Goal: Complete application form

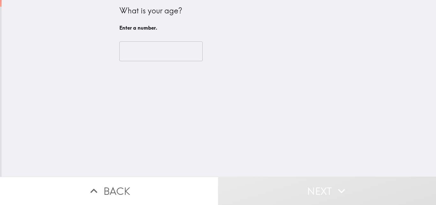
click at [160, 58] on input "number" at bounding box center [160, 51] width 83 height 20
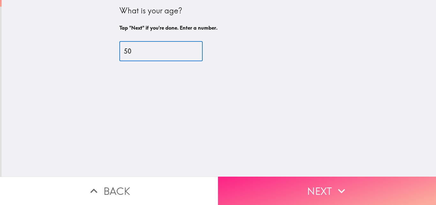
type input "50"
click at [308, 181] on button "Next" at bounding box center [327, 191] width 218 height 28
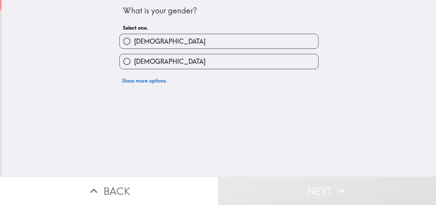
click at [161, 45] on label "[DEMOGRAPHIC_DATA]" at bounding box center [219, 41] width 198 height 14
click at [134, 45] on input "[DEMOGRAPHIC_DATA]" at bounding box center [127, 41] width 14 height 14
radio input "true"
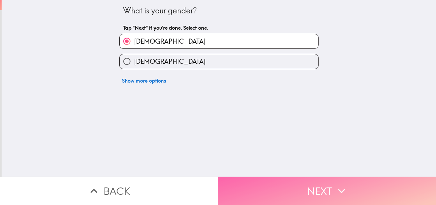
click at [294, 187] on button "Next" at bounding box center [327, 191] width 218 height 28
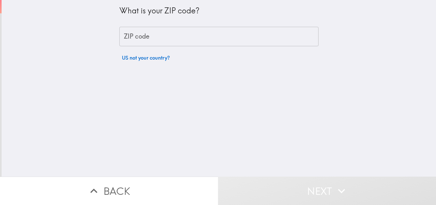
click at [189, 38] on input "ZIP code" at bounding box center [218, 37] width 199 height 20
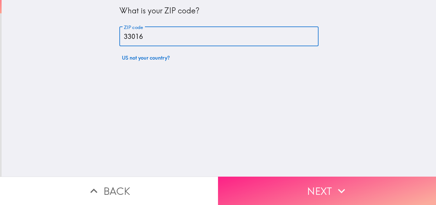
type input "33016"
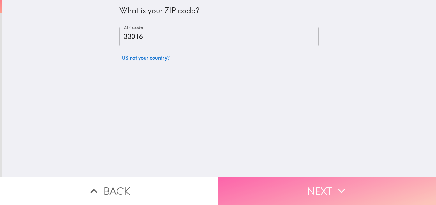
click at [283, 189] on button "Next" at bounding box center [327, 191] width 218 height 28
click at [307, 182] on button "Next" at bounding box center [327, 191] width 218 height 28
